Goal: Information Seeking & Learning: Learn about a topic

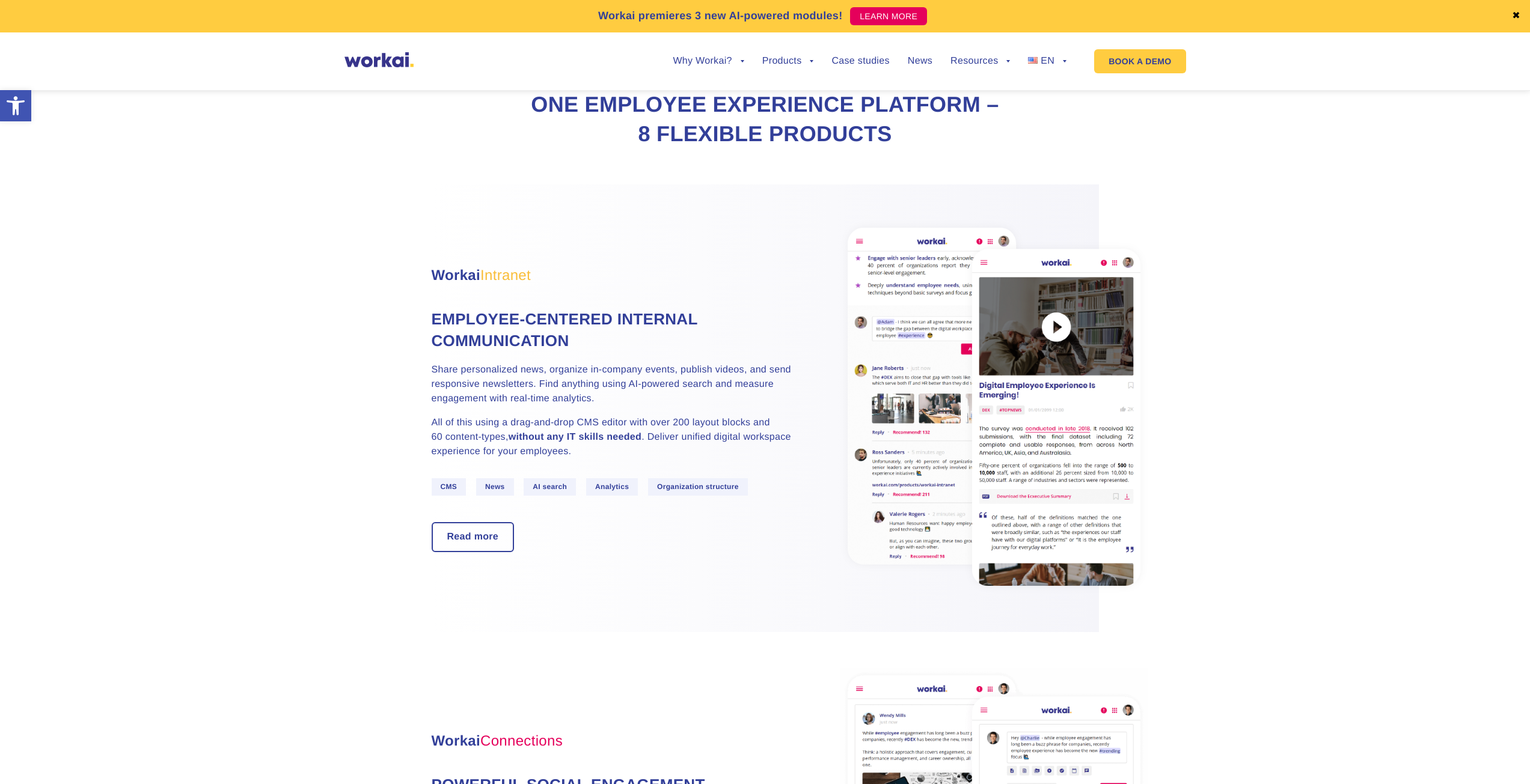
scroll to position [601, 0]
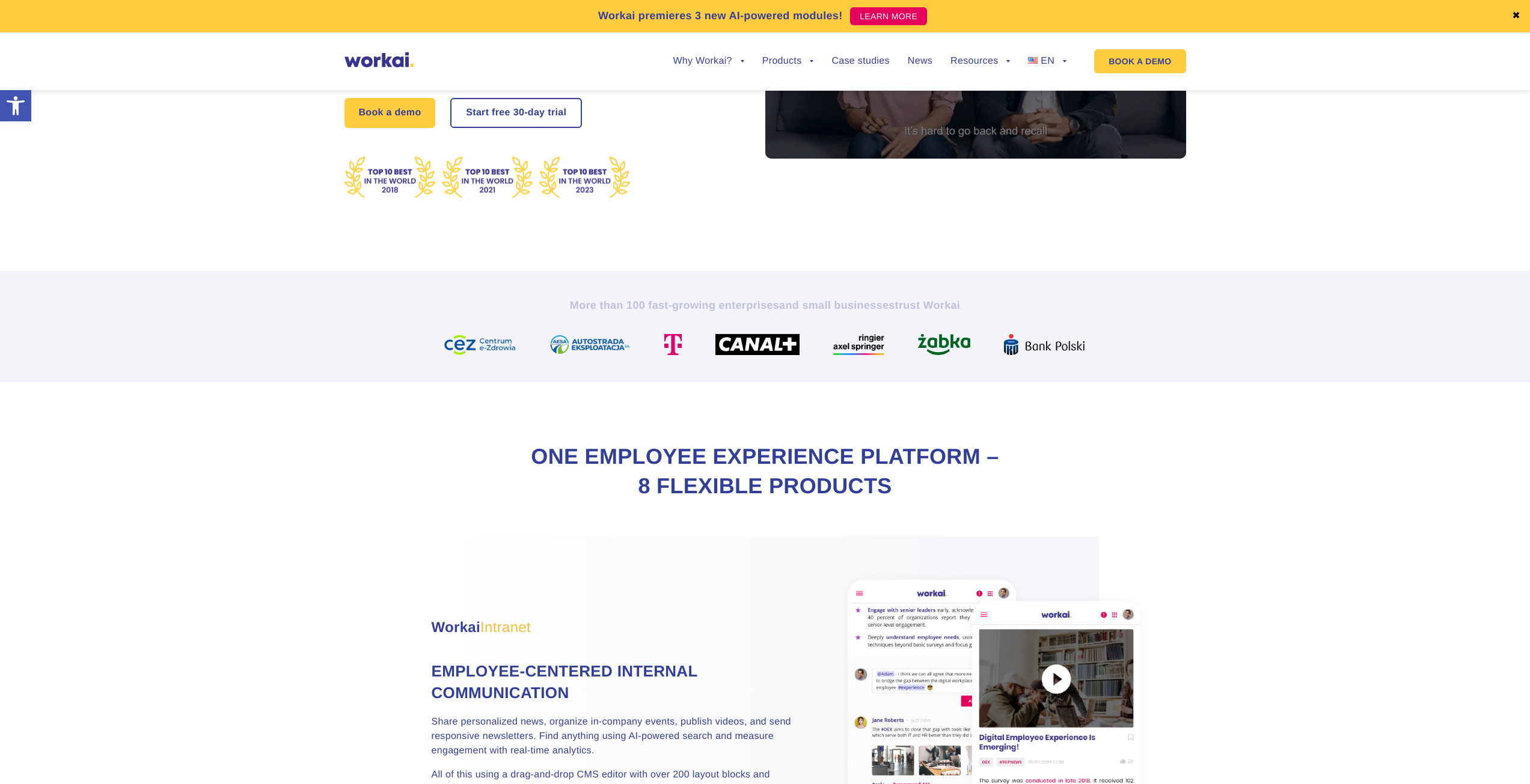
scroll to position [0, 0]
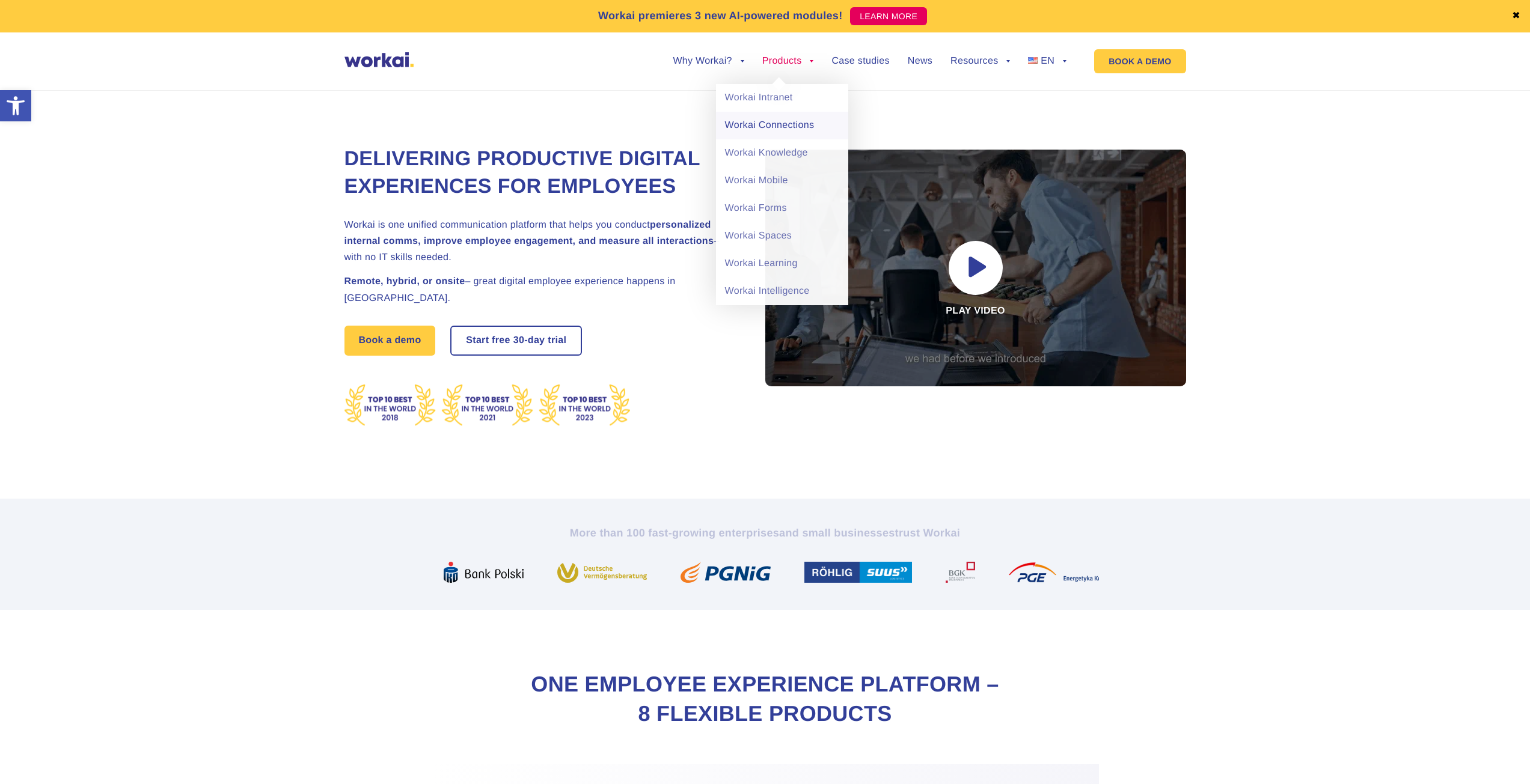
click at [765, 124] on link "Workai Connections" at bounding box center [782, 125] width 133 height 27
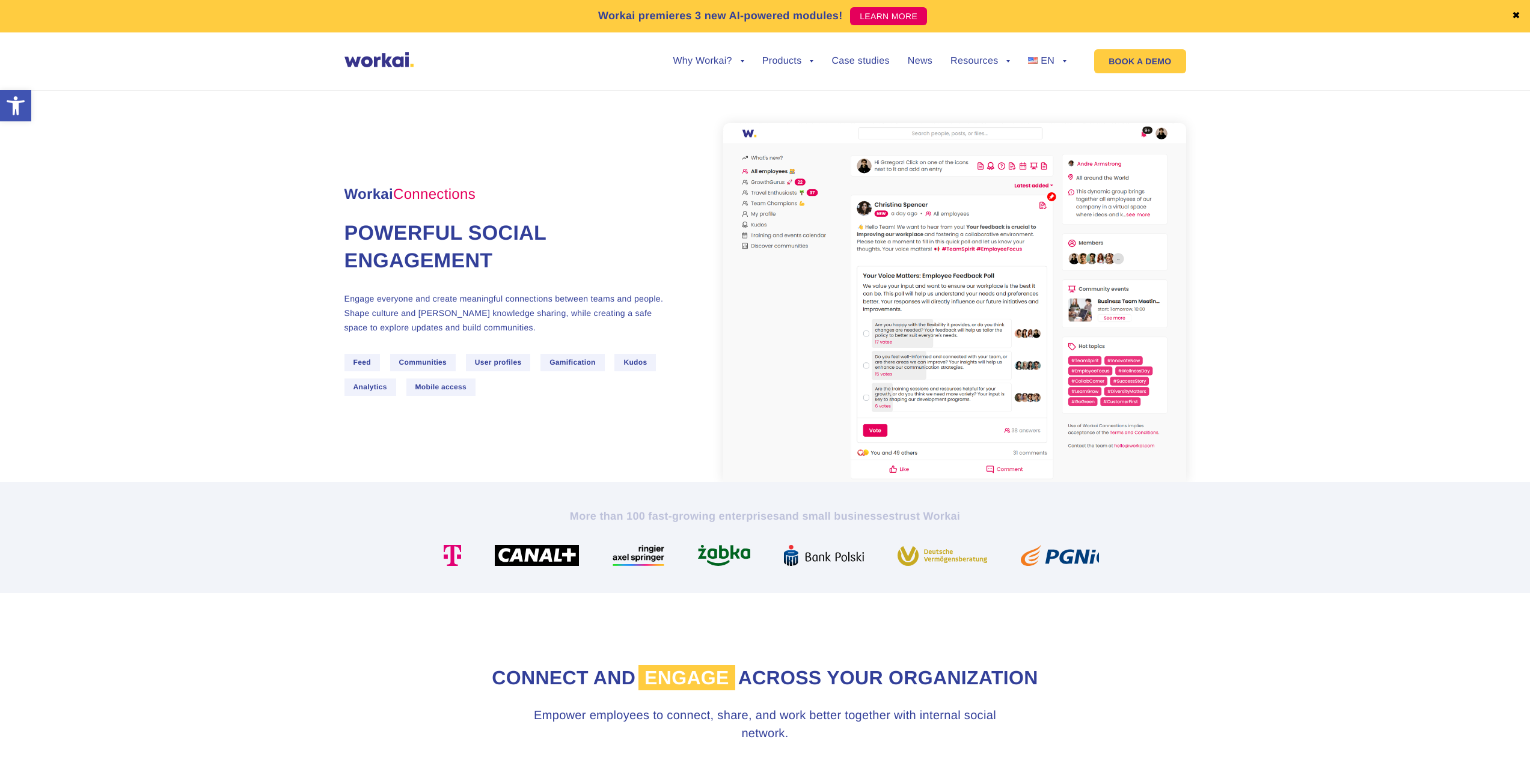
click at [1260, 274] on section "Workai Connections Powerful social engagement Engage everyone and create meanin…" at bounding box center [765, 278] width 1530 height 406
